Goal: Find specific page/section: Find specific page/section

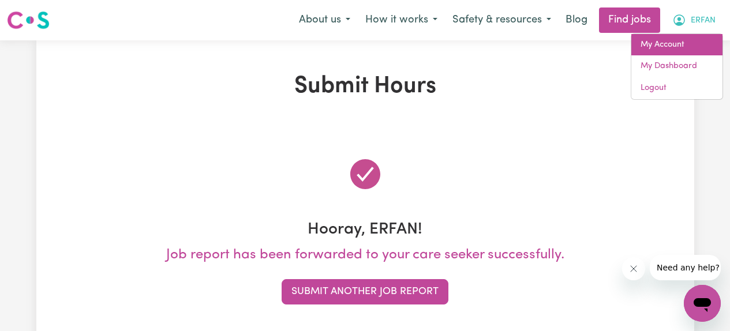
click at [663, 48] on link "My Account" at bounding box center [677, 45] width 91 height 22
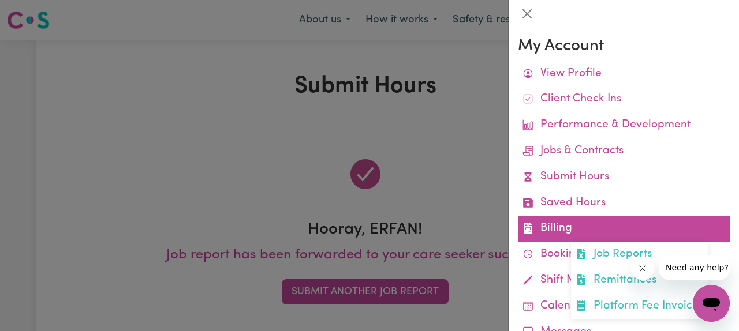
click at [555, 227] on link "Billing Job Reports Remittances Platform Fee Invoices" at bounding box center [624, 229] width 212 height 26
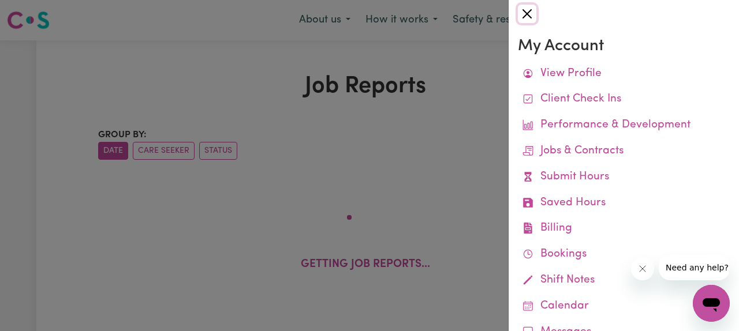
click at [526, 12] on button "Close" at bounding box center [527, 14] width 18 height 18
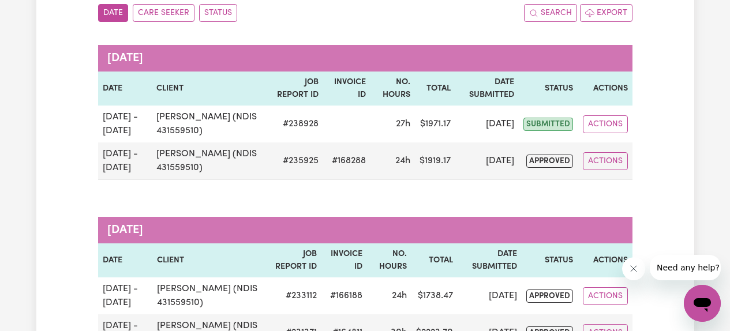
scroll to position [149, 0]
